Goal: Use online tool/utility

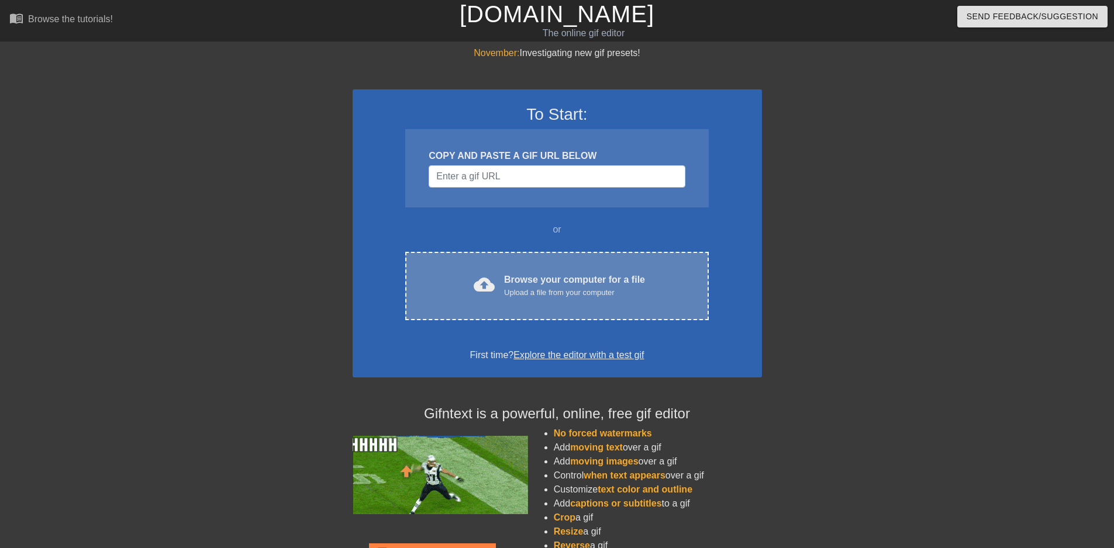
click at [524, 285] on div "Browse your computer for a file Upload a file from your computer" at bounding box center [574, 286] width 141 height 26
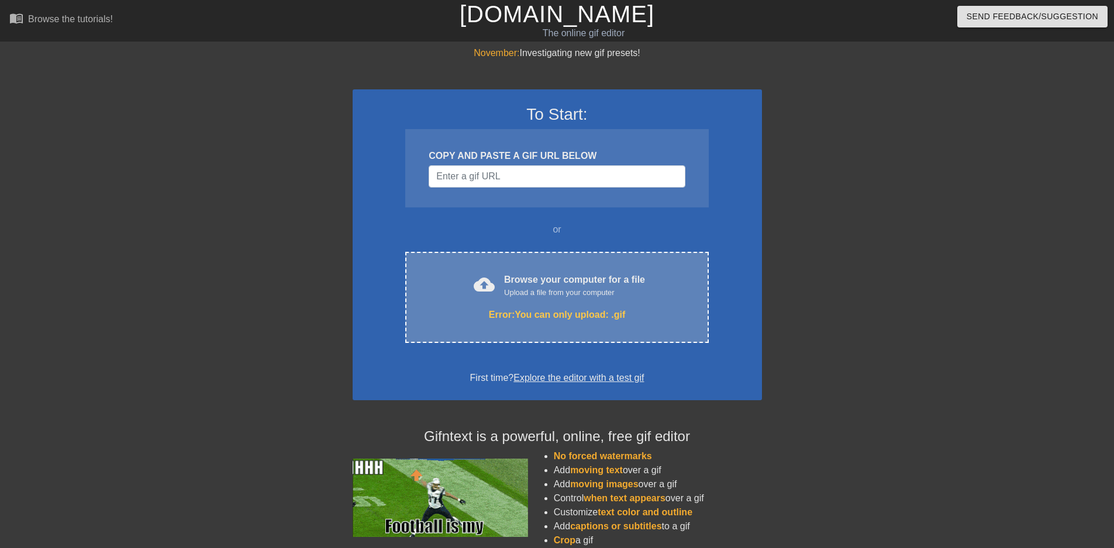
click at [595, 284] on div "Browse your computer for a file Upload a file from your computer" at bounding box center [574, 286] width 141 height 26
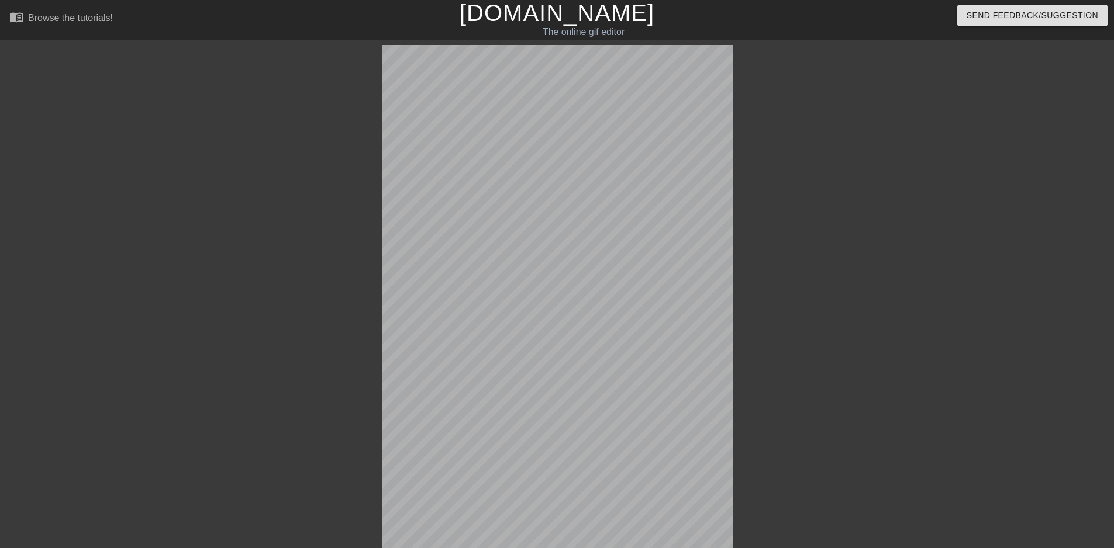
scroll to position [174, 0]
